Goal: Task Accomplishment & Management: Complete application form

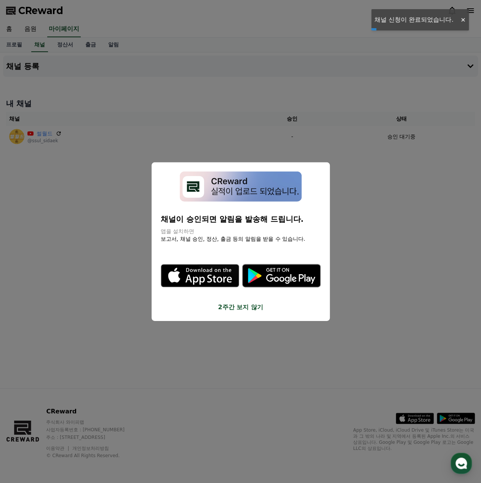
click at [243, 306] on button "2주간 보지 않기" at bounding box center [241, 307] width 160 height 9
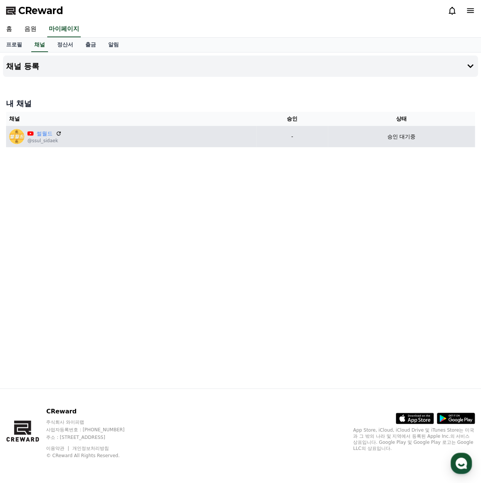
click at [377, 134] on div "승인 대기중" at bounding box center [401, 137] width 141 height 8
click at [283, 137] on p "-" at bounding box center [291, 137] width 65 height 8
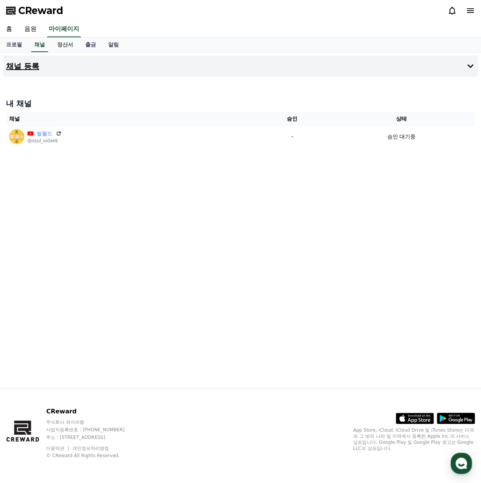
click at [35, 66] on h4 "채널 등록" at bounding box center [22, 66] width 33 height 8
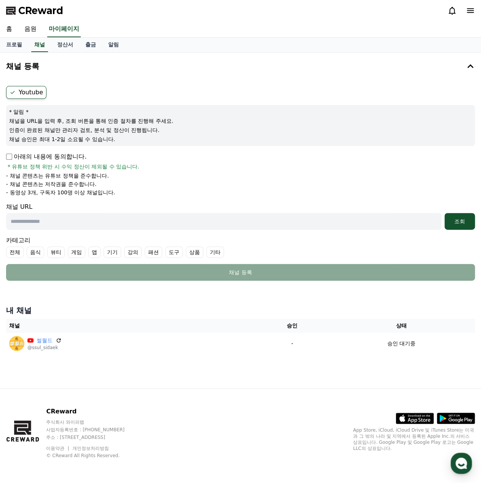
click at [46, 229] on input "text" at bounding box center [223, 221] width 435 height 17
paste input "**********"
type input "**********"
click at [464, 221] on div "[DEMOGRAPHIC_DATA]" at bounding box center [459, 222] width 24 height 8
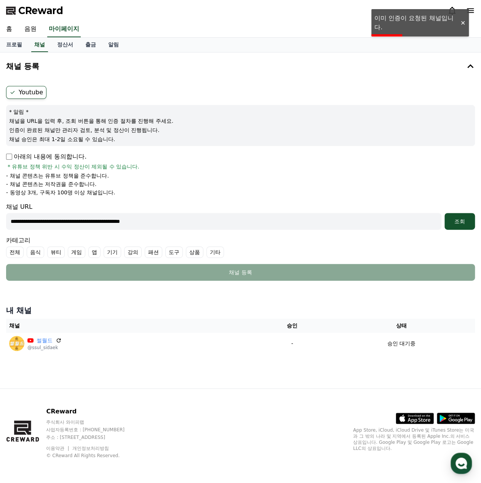
click at [73, 159] on p "아래의 내용에 동의합니다." at bounding box center [46, 156] width 80 height 9
click at [19, 159] on p "아래의 내용에 동의합니다." at bounding box center [46, 156] width 80 height 9
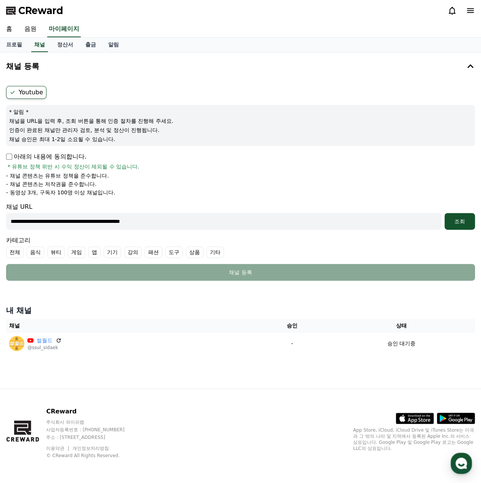
click at [241, 169] on div "아래의 내용에 동의합니다. * 유튜브 정책 위반 시 수익 정산이 제외될 수 있습니다." at bounding box center [240, 161] width 469 height 18
click at [297, 180] on li "- 채널 콘텐츠는 저작권을 준수합니다." at bounding box center [240, 184] width 469 height 8
click at [295, 186] on li "- 채널 콘텐츠는 저작권을 준수합니다." at bounding box center [240, 184] width 469 height 8
